Goal: Check status: Check status

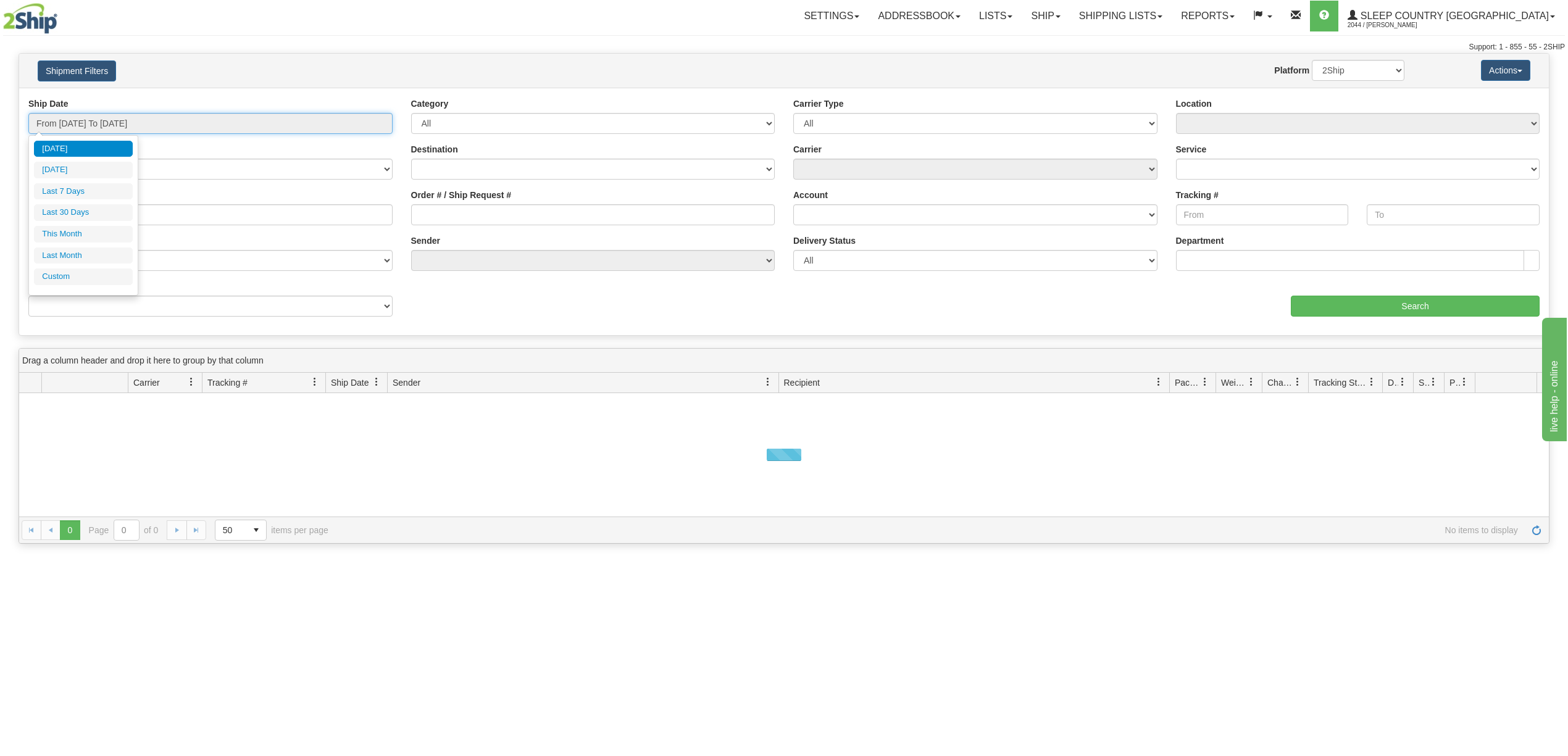
click at [98, 122] on input "From [DATE] To [DATE]" at bounding box center [210, 123] width 364 height 21
click at [64, 211] on li "Last 30 Days" at bounding box center [83, 212] width 98 height 17
type input "From [DATE] To [DATE]"
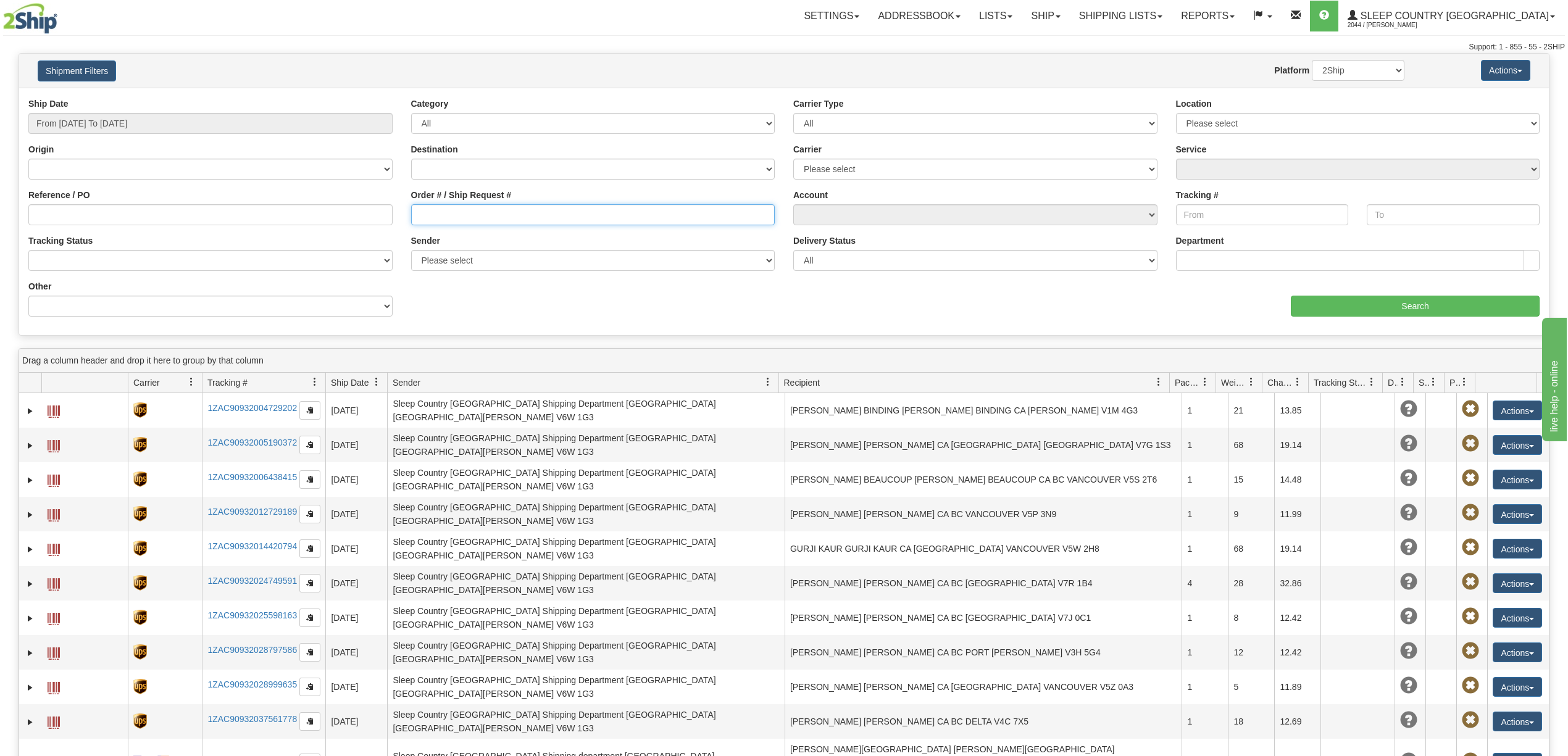
click at [447, 216] on input "Order # / Ship Request #" at bounding box center [593, 214] width 364 height 21
paste input "9000I133626"
type input "9000I133626"
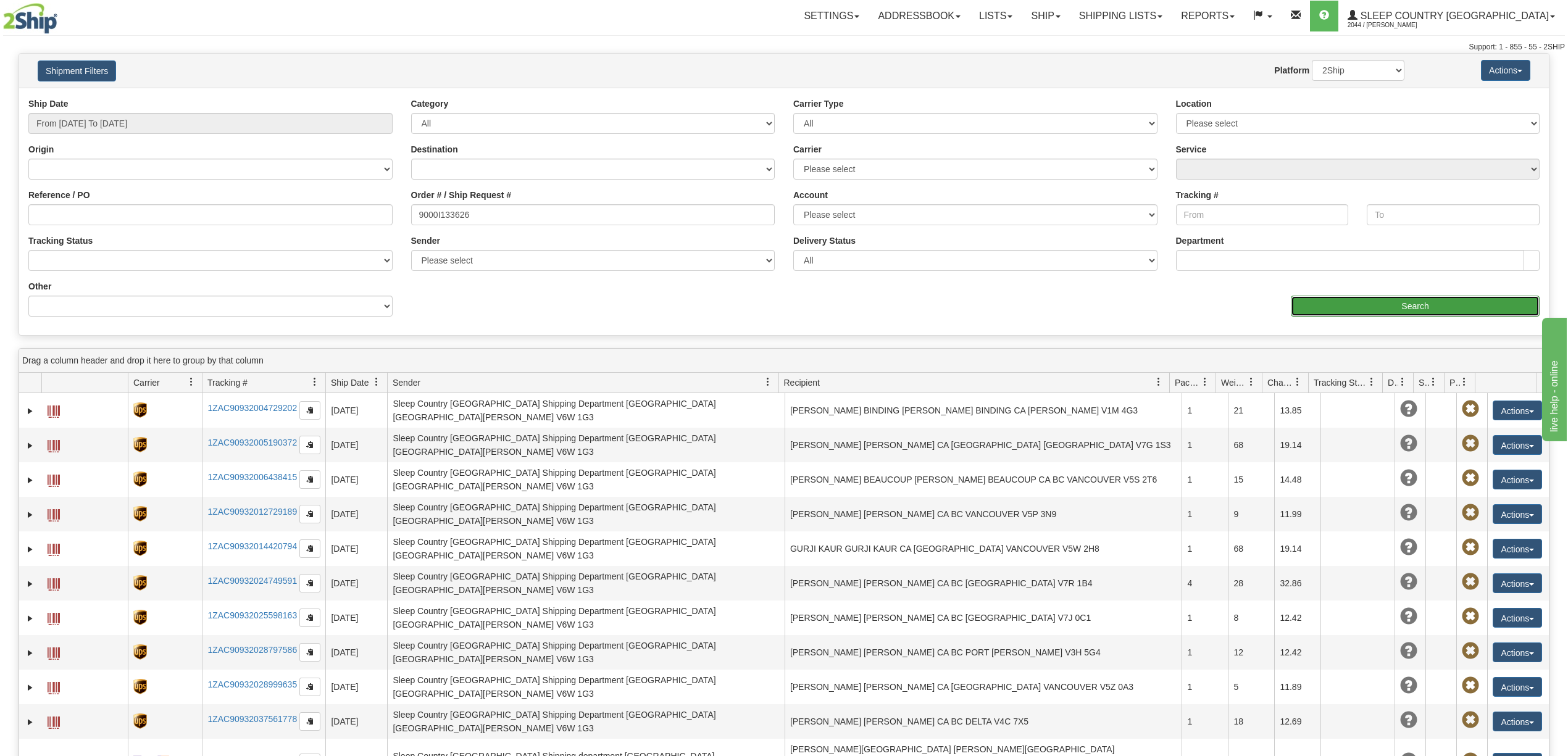
click at [1337, 304] on input "Search" at bounding box center [1415, 306] width 248 height 21
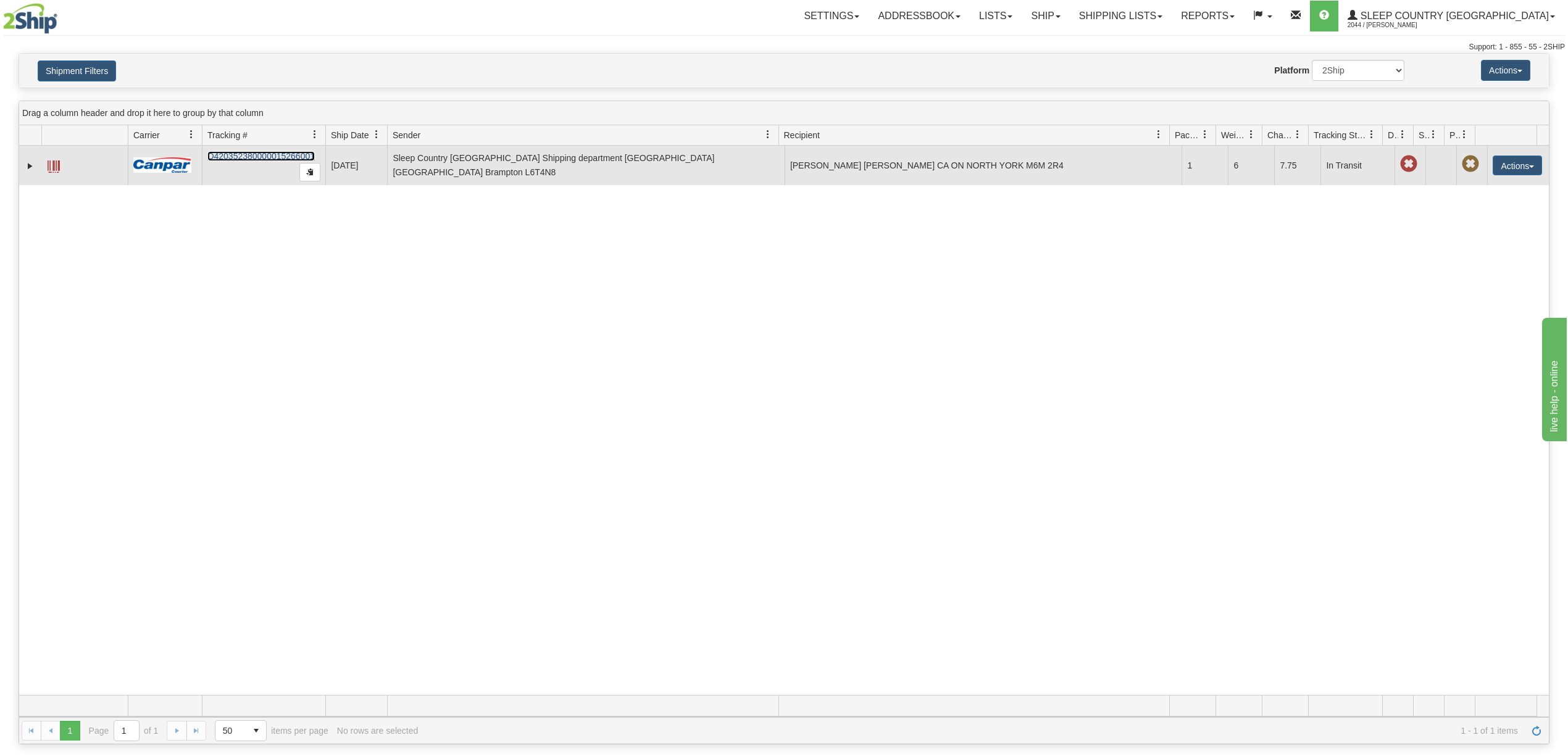
click at [249, 154] on link "D420352380000015266001" at bounding box center [261, 156] width 107 height 10
